Goal: Information Seeking & Learning: Learn about a topic

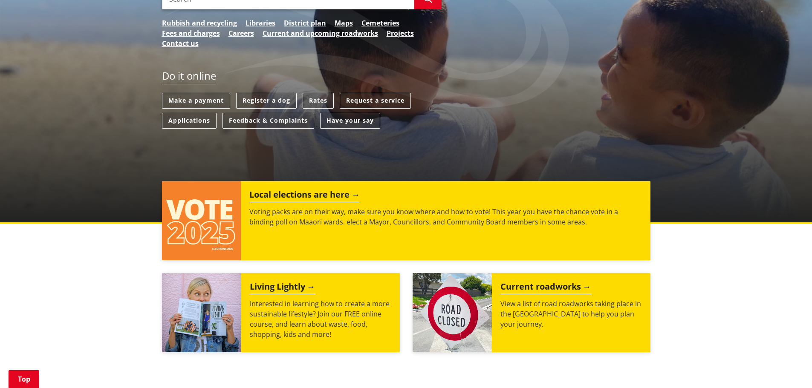
scroll to position [298, 0]
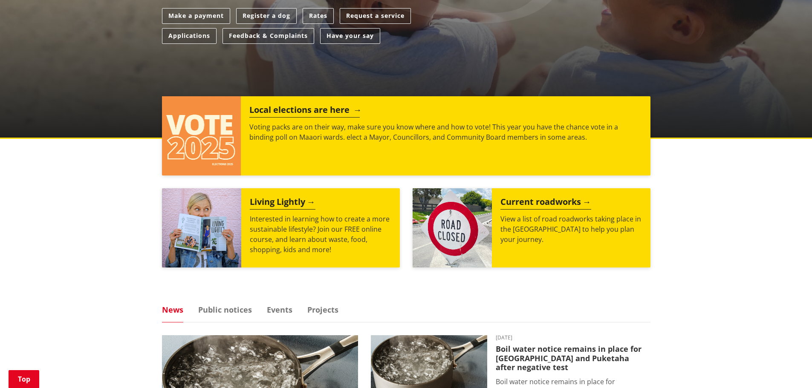
click at [298, 105] on h2 "Local elections are here" at bounding box center [304, 111] width 110 height 13
click at [297, 105] on h2 "Local elections are here" at bounding box center [304, 111] width 110 height 13
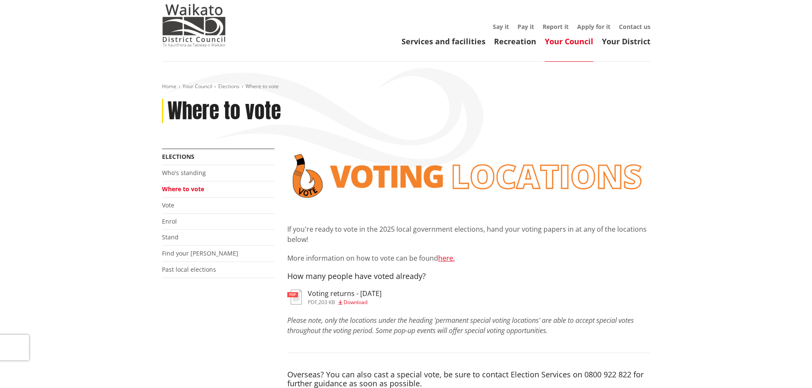
scroll to position [128, 0]
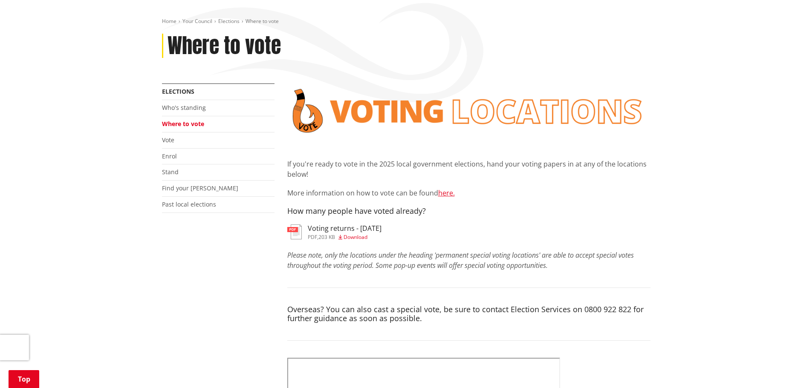
click at [183, 100] on li "Who's standing" at bounding box center [218, 108] width 113 height 16
click at [179, 104] on link "Who's standing" at bounding box center [184, 108] width 44 height 8
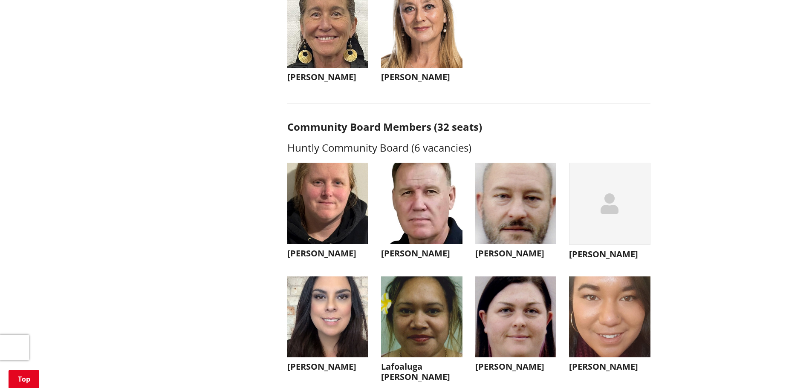
scroll to position [2132, 0]
